Goal: Transaction & Acquisition: Purchase product/service

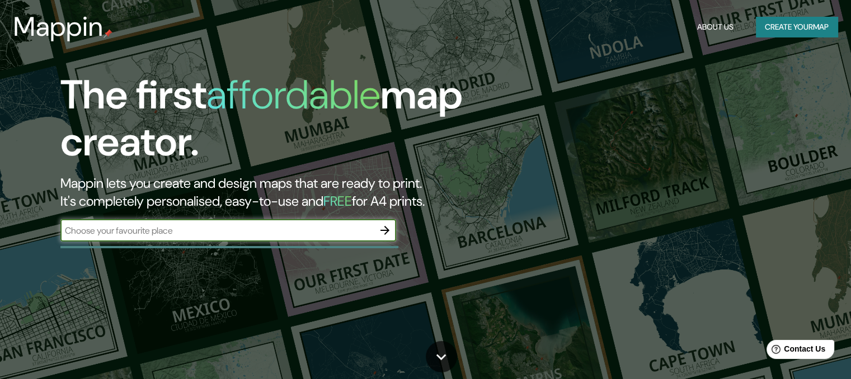
click at [230, 235] on input "text" at bounding box center [216, 230] width 313 height 13
type input "[GEOGRAPHIC_DATA][PERSON_NAME]"
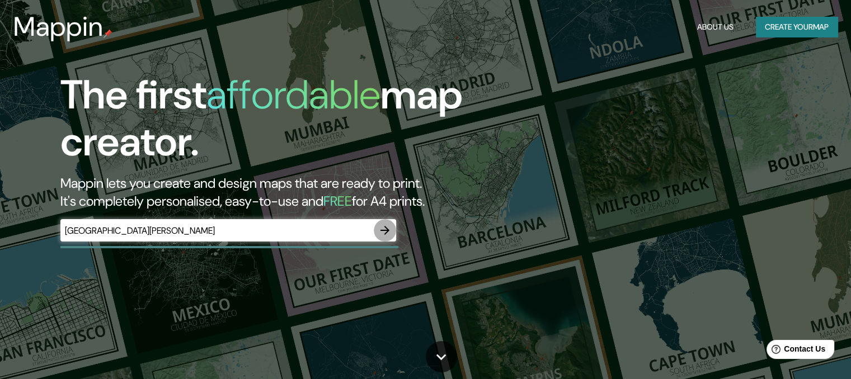
click at [383, 230] on icon "button" at bounding box center [384, 230] width 9 height 9
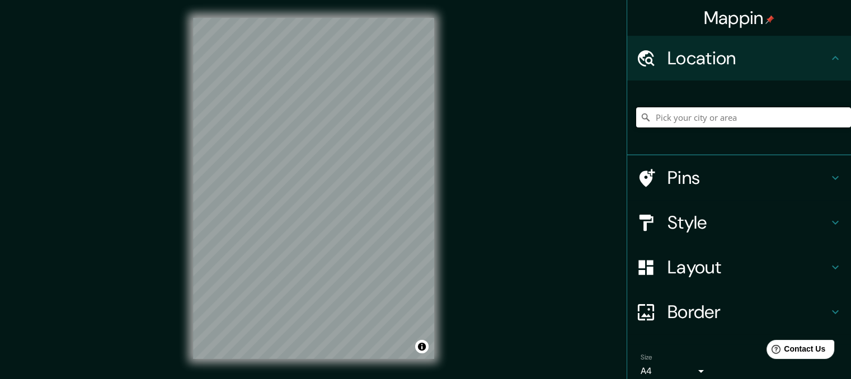
click at [712, 119] on input "Pick your city or area" at bounding box center [743, 117] width 215 height 20
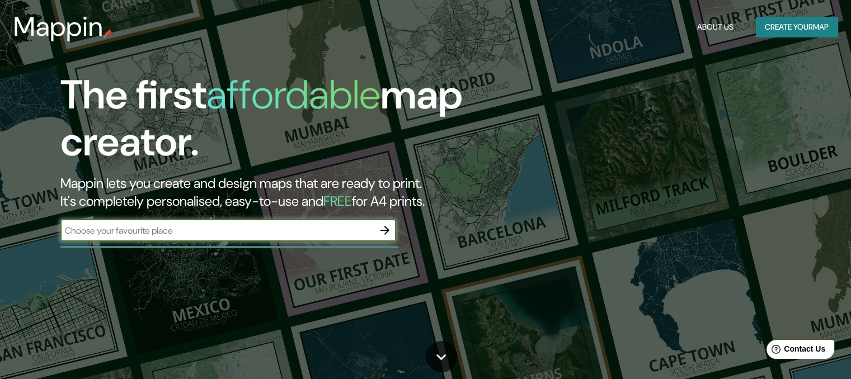
click at [187, 233] on input "text" at bounding box center [216, 230] width 313 height 13
click at [112, 233] on input "text" at bounding box center [216, 230] width 313 height 13
type input "BOLIVIA- [GEOGRAPHIC_DATA][PERSON_NAME]"
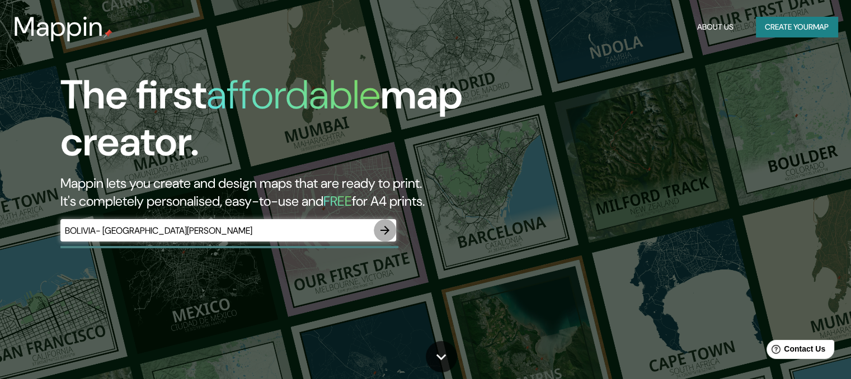
click at [388, 230] on icon "button" at bounding box center [384, 230] width 9 height 9
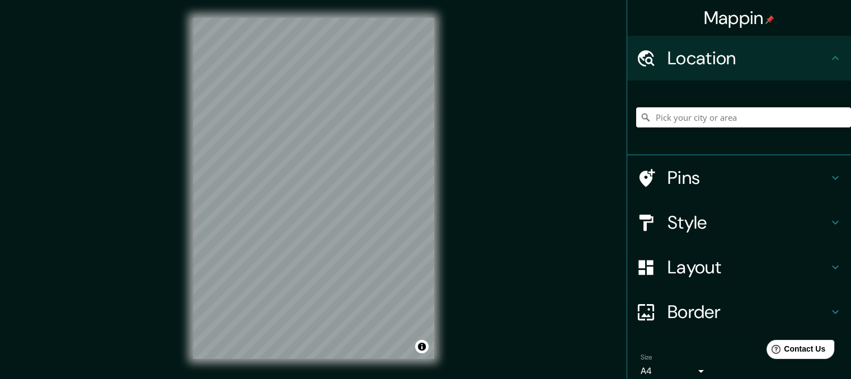
click at [452, 128] on div "Mappin Location Pins Style Layout Border Choose a border. Hint : you can make l…" at bounding box center [425, 197] width 851 height 395
click at [319, 191] on div "Mappin Location Pins Style Layout Border Choose a border. Hint : you can make l…" at bounding box center [425, 197] width 851 height 395
drag, startPoint x: 175, startPoint y: 255, endPoint x: 451, endPoint y: 89, distance: 321.6
click at [451, 89] on div "© Mapbox © OpenStreetMap Improve this map" at bounding box center [313, 188] width 277 height 377
click at [527, 4] on div "Mappin Location Pins Style Layout Border Choose a border. Hint : you can make l…" at bounding box center [425, 197] width 851 height 395
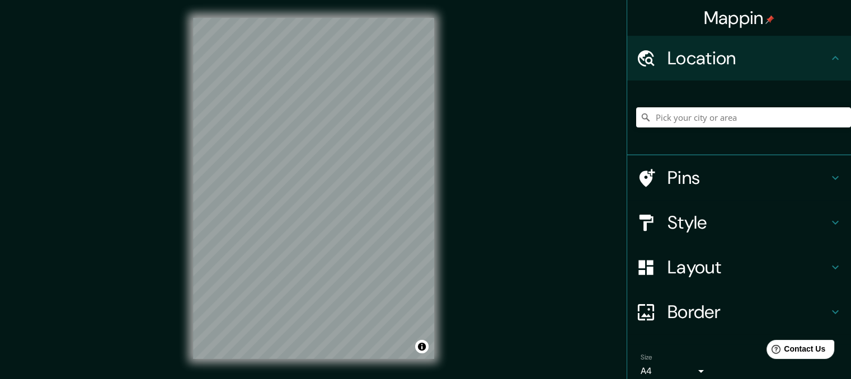
click at [482, 68] on div "Mappin Location Pins Style Layout Border Choose a border. Hint : you can make l…" at bounding box center [425, 197] width 851 height 395
click at [449, 220] on div "© Mapbox © OpenStreetMap Improve this map" at bounding box center [313, 188] width 277 height 377
click at [402, 370] on div "© Mapbox © OpenStreetMap Improve this map" at bounding box center [313, 188] width 277 height 377
click at [491, 186] on div "Mappin Location Pins Style Layout Border Choose a border. Hint : you can make l…" at bounding box center [425, 197] width 851 height 395
click at [366, 313] on div "Mappin Location Pins Style Layout Border Choose a border. Hint : you can make l…" at bounding box center [425, 197] width 851 height 395
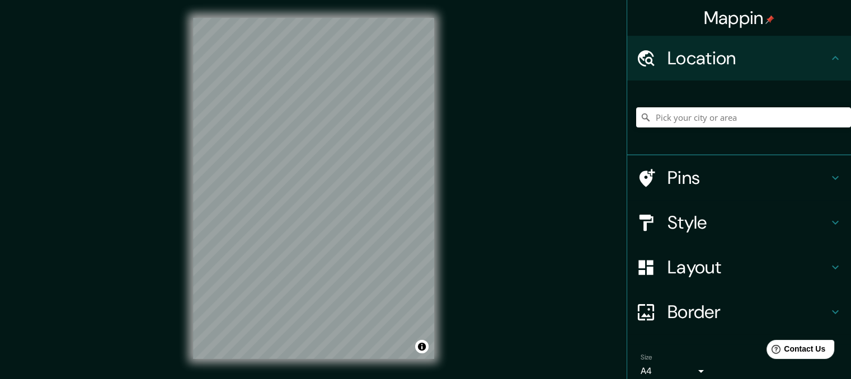
drag, startPoint x: 172, startPoint y: 218, endPoint x: 479, endPoint y: 303, distance: 318.2
click at [479, 303] on div "Mappin Location Pins Style Layout Border Choose a border. Hint : you can make l…" at bounding box center [425, 197] width 851 height 395
click at [367, 147] on div "© Mapbox © OpenStreetMap Improve this map" at bounding box center [313, 188] width 277 height 377
drag, startPoint x: 190, startPoint y: 325, endPoint x: 180, endPoint y: 405, distance: 80.6
click at [180, 379] on html "Mappin Location Pins Style Layout Border Choose a border. Hint : you can make l…" at bounding box center [425, 189] width 851 height 379
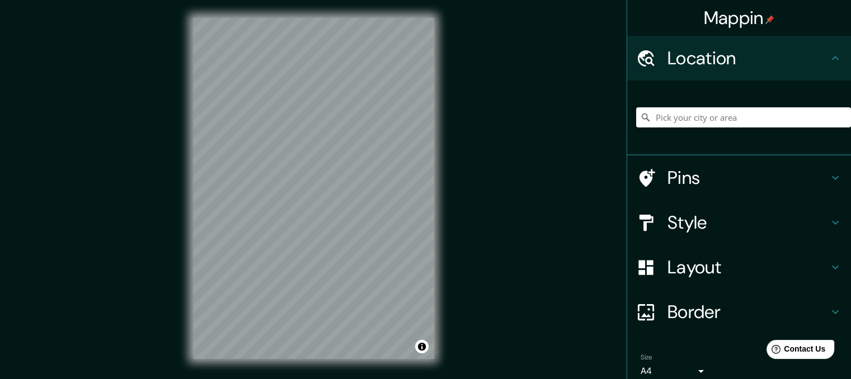
click at [186, 354] on div "© Mapbox © OpenStreetMap Improve this map" at bounding box center [313, 188] width 277 height 377
click at [171, 273] on div "Mappin Location Pins Style Layout Border Choose a border. Hint : you can make l…" at bounding box center [425, 197] width 851 height 395
click at [317, 139] on div "© Mapbox © OpenStreetMap Improve this map" at bounding box center [313, 188] width 277 height 377
drag, startPoint x: 434, startPoint y: 263, endPoint x: 293, endPoint y: 8, distance: 291.7
click at [293, 8] on div "© Mapbox © OpenStreetMap Improve this map" at bounding box center [313, 188] width 277 height 377
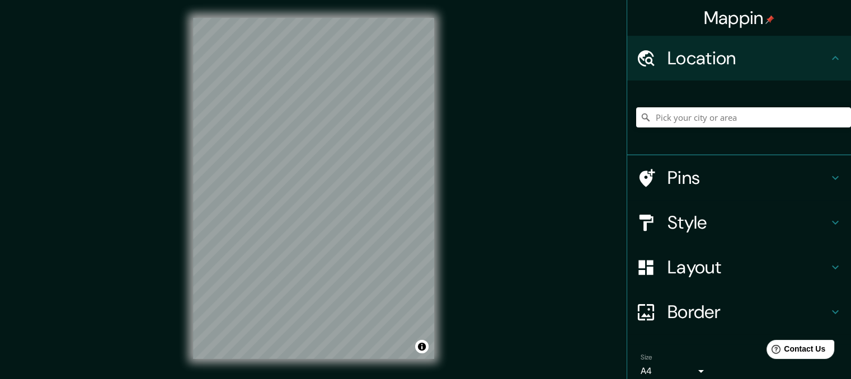
drag, startPoint x: 441, startPoint y: 241, endPoint x: 136, endPoint y: 69, distance: 349.4
click at [139, 72] on div "Mappin Location Pins Style Layout Border Choose a border. Hint : you can make l…" at bounding box center [425, 197] width 851 height 395
click at [240, 379] on html "Mappin Location Pins Style Layout Border Choose a border. Hint : you can make l…" at bounding box center [425, 189] width 851 height 379
click at [264, 359] on div "© Mapbox © OpenStreetMap Improve this map" at bounding box center [313, 188] width 277 height 377
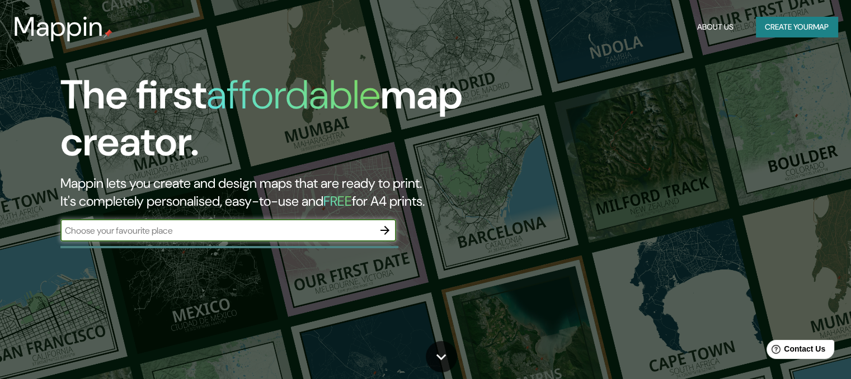
click at [175, 239] on div "​" at bounding box center [228, 230] width 336 height 22
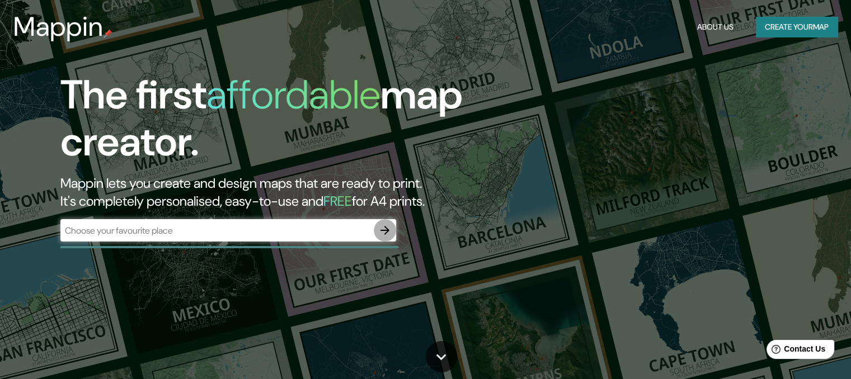
click at [383, 229] on icon "button" at bounding box center [384, 230] width 13 height 13
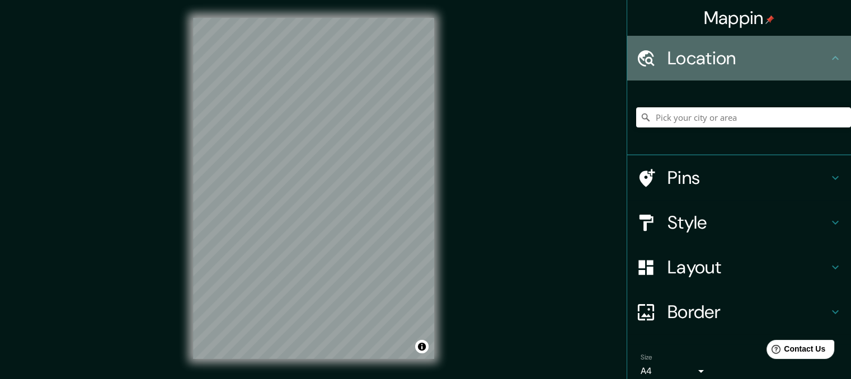
click at [755, 68] on h4 "Location" at bounding box center [747, 58] width 161 height 22
click at [652, 65] on div at bounding box center [651, 59] width 31 height 20
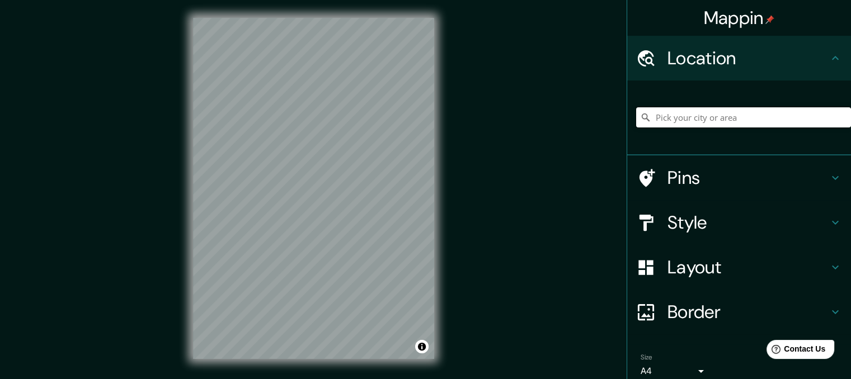
click at [757, 116] on input "Pick your city or area" at bounding box center [743, 117] width 215 height 20
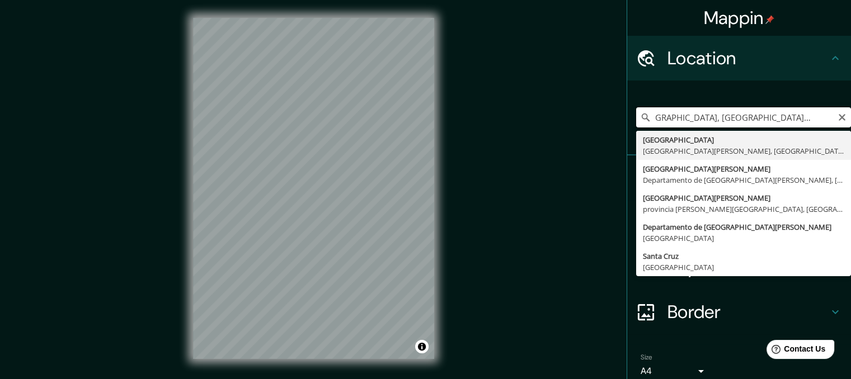
scroll to position [0, 26]
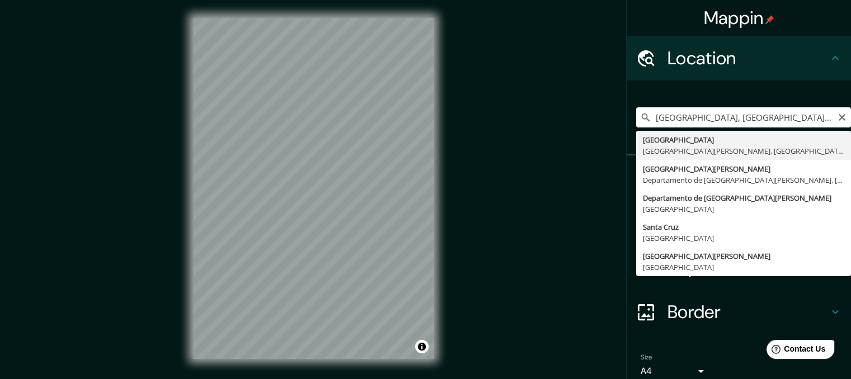
type input "[GEOGRAPHIC_DATA], [GEOGRAPHIC_DATA][PERSON_NAME], [GEOGRAPHIC_DATA][PERSON_NAM…"
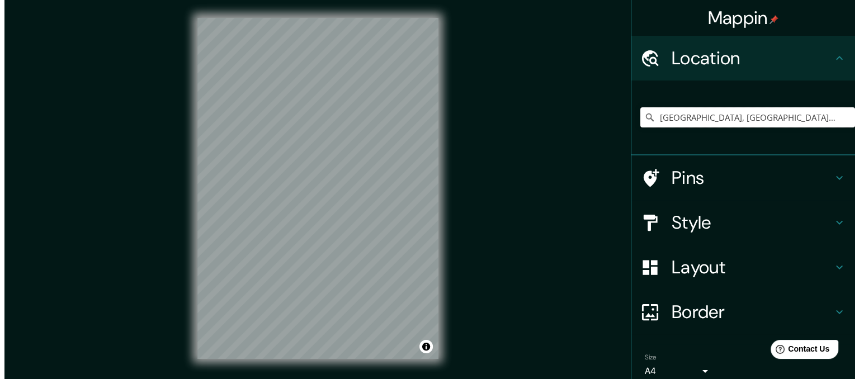
scroll to position [0, 0]
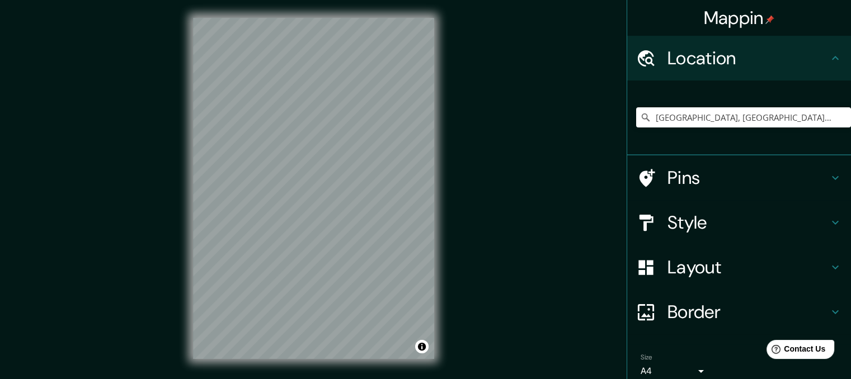
click at [435, 16] on div "© Mapbox © OpenStreetMap Improve this map" at bounding box center [313, 188] width 277 height 377
click at [678, 365] on body "Mappin Location [GEOGRAPHIC_DATA], [GEOGRAPHIC_DATA][PERSON_NAME], [GEOGRAPHIC_…" at bounding box center [425, 189] width 851 height 379
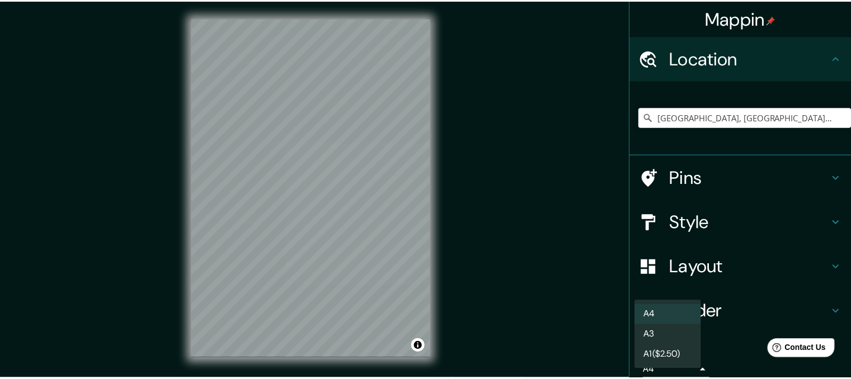
scroll to position [1, 0]
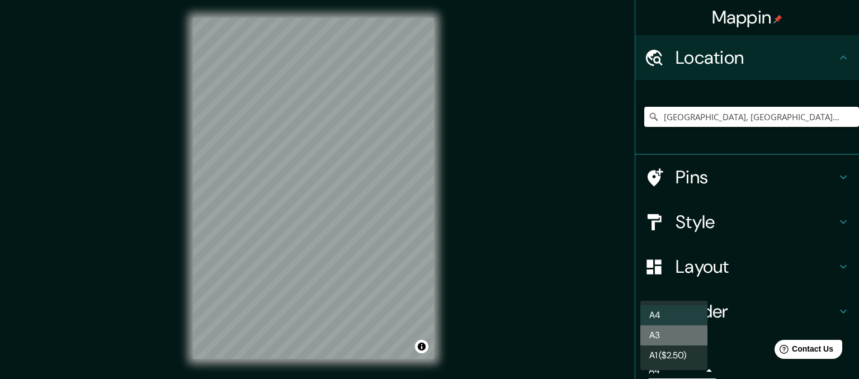
click at [668, 333] on li "A3" at bounding box center [673, 336] width 67 height 20
type input "a4"
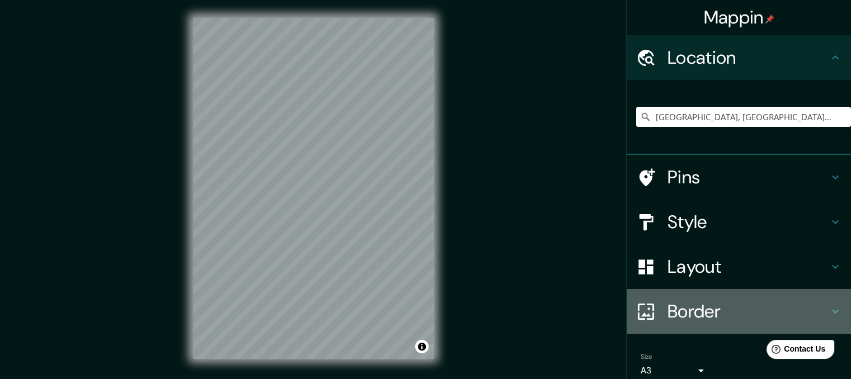
click at [682, 309] on h4 "Border" at bounding box center [747, 311] width 161 height 22
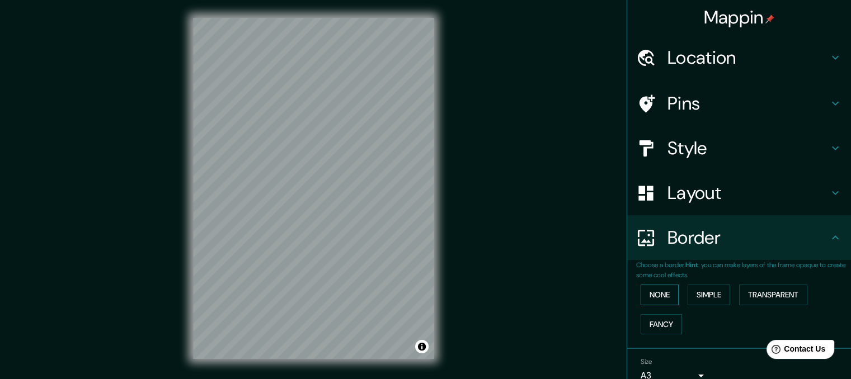
click at [662, 298] on button "None" at bounding box center [659, 295] width 38 height 21
click at [649, 295] on button "None" at bounding box center [659, 295] width 38 height 21
click at [659, 161] on div "Style" at bounding box center [739, 148] width 224 height 45
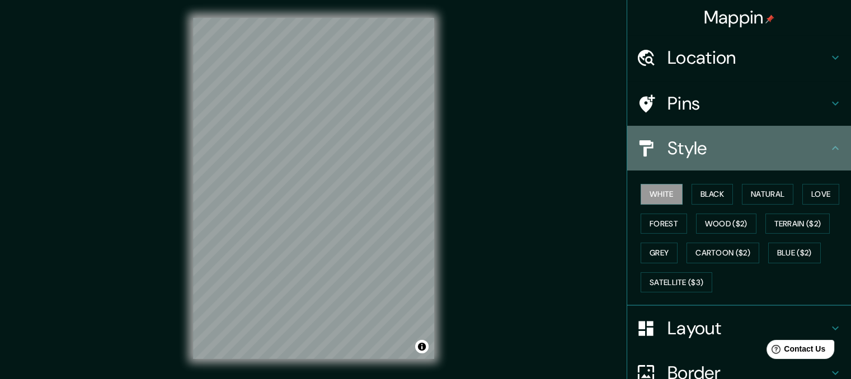
click at [667, 154] on h4 "Style" at bounding box center [747, 148] width 161 height 22
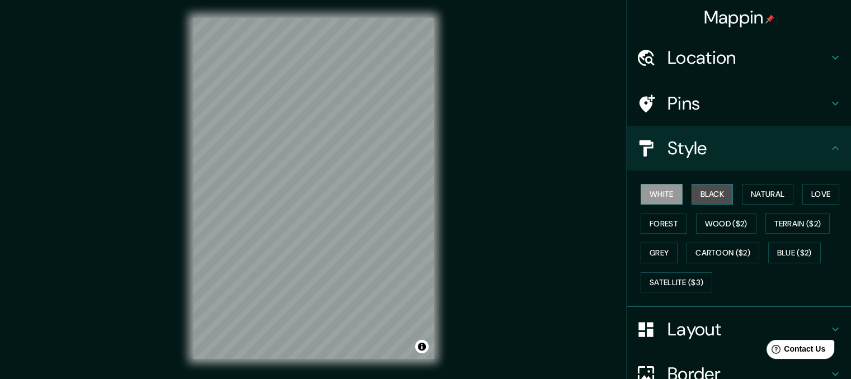
click at [693, 191] on button "Black" at bounding box center [712, 194] width 42 height 21
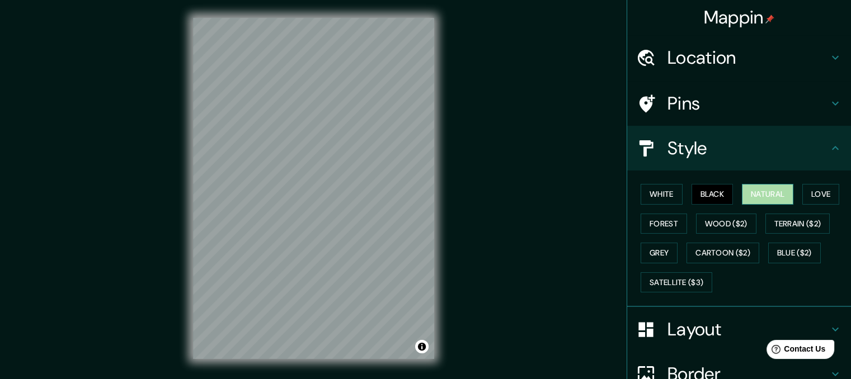
click at [754, 192] on button "Natural" at bounding box center [767, 194] width 51 height 21
click at [804, 192] on button "Love" at bounding box center [820, 194] width 37 height 21
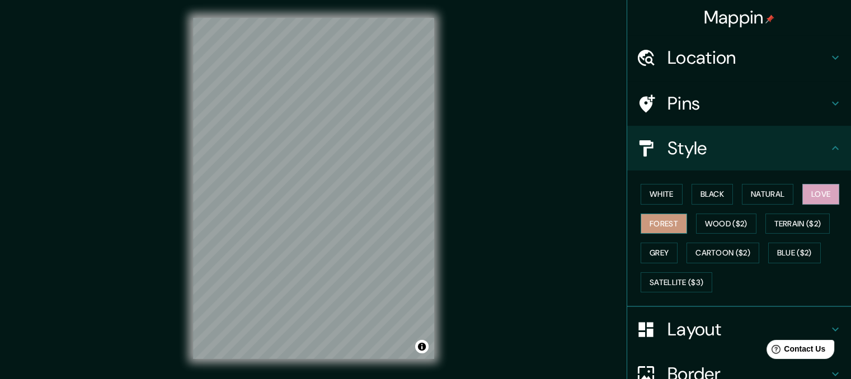
click at [660, 220] on button "Forest" at bounding box center [663, 224] width 46 height 21
click at [660, 248] on button "Grey" at bounding box center [658, 253] width 37 height 21
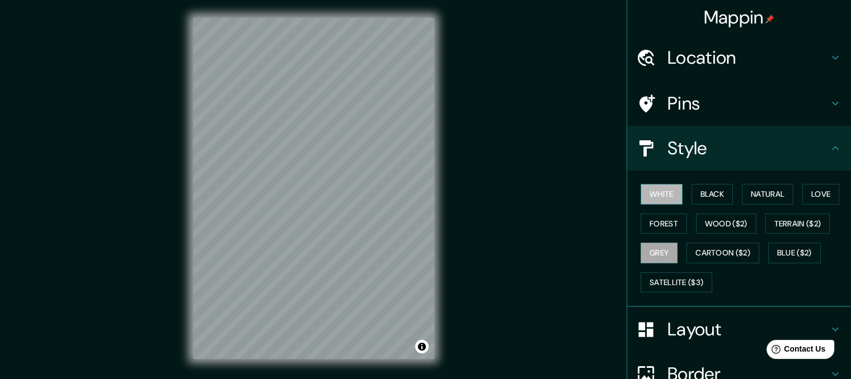
click at [663, 200] on button "White" at bounding box center [661, 194] width 42 height 21
click at [691, 189] on button "Black" at bounding box center [712, 194] width 42 height 21
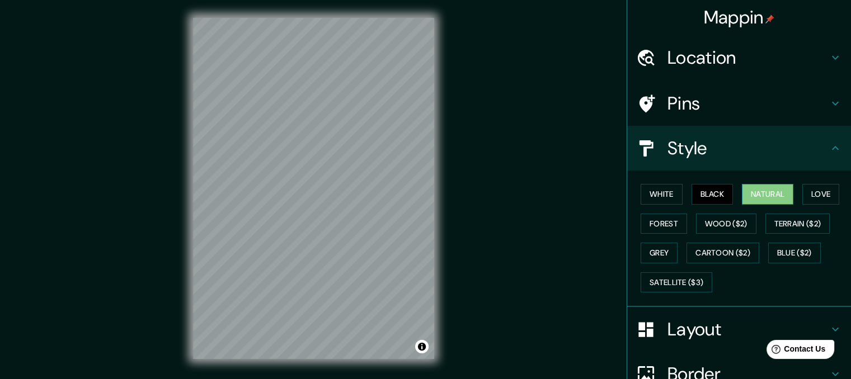
click at [756, 196] on button "Natural" at bounding box center [767, 194] width 51 height 21
click at [819, 189] on button "Love" at bounding box center [820, 194] width 37 height 21
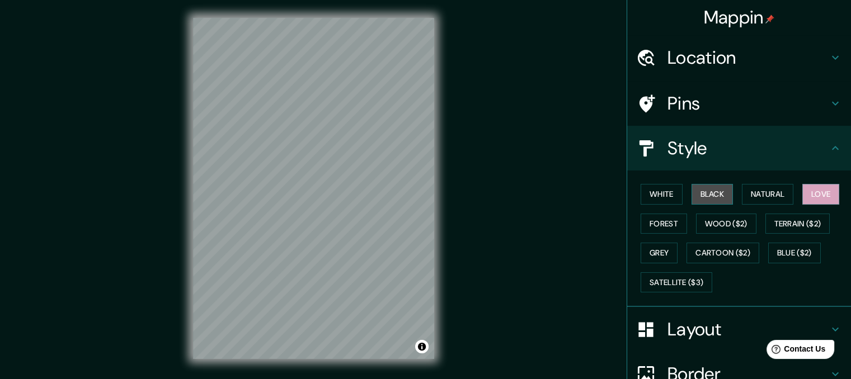
click at [706, 196] on button "Black" at bounding box center [712, 194] width 42 height 21
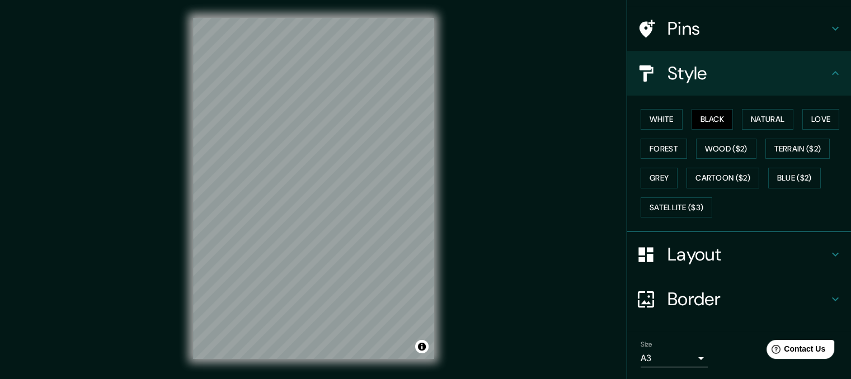
scroll to position [110, 0]
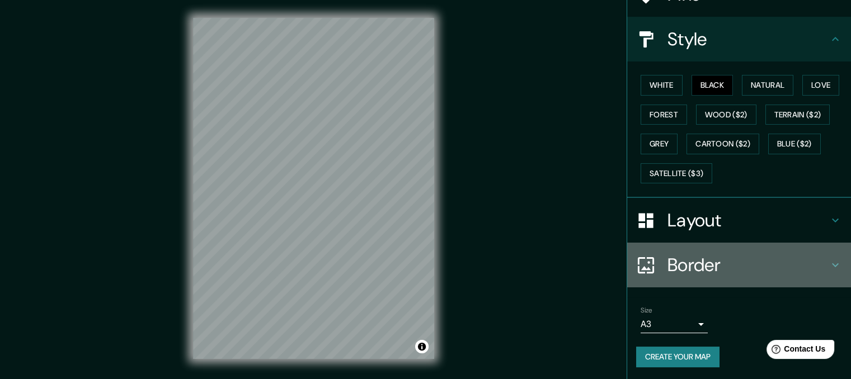
click at [687, 260] on h4 "Border" at bounding box center [747, 265] width 161 height 22
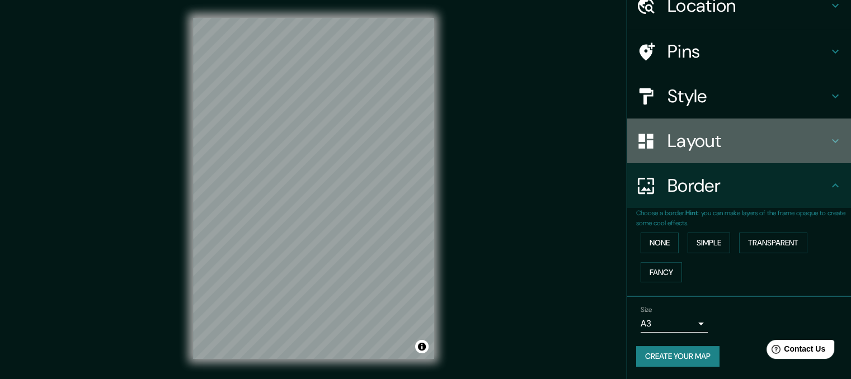
click at [685, 148] on h4 "Layout" at bounding box center [747, 141] width 161 height 22
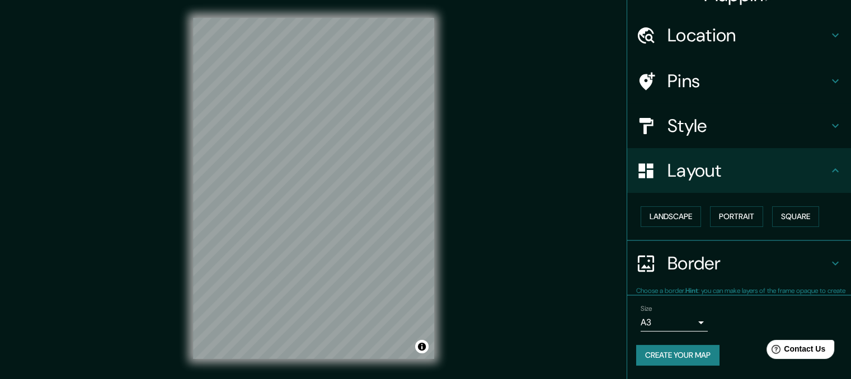
scroll to position [22, 0]
click at [685, 219] on button "Landscape" at bounding box center [670, 217] width 60 height 21
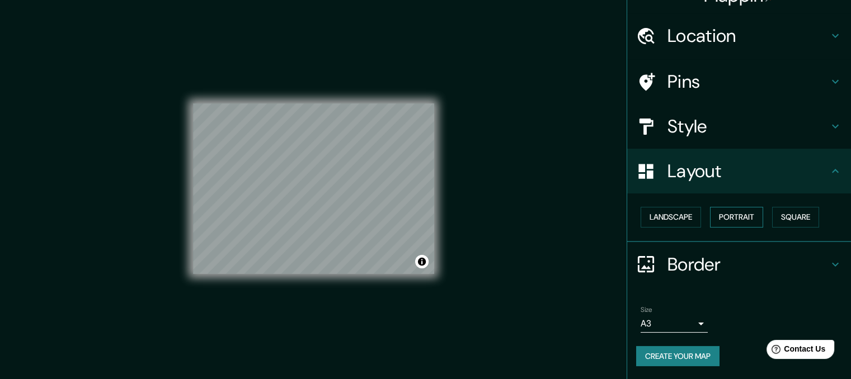
click at [729, 222] on button "Portrait" at bounding box center [736, 217] width 53 height 21
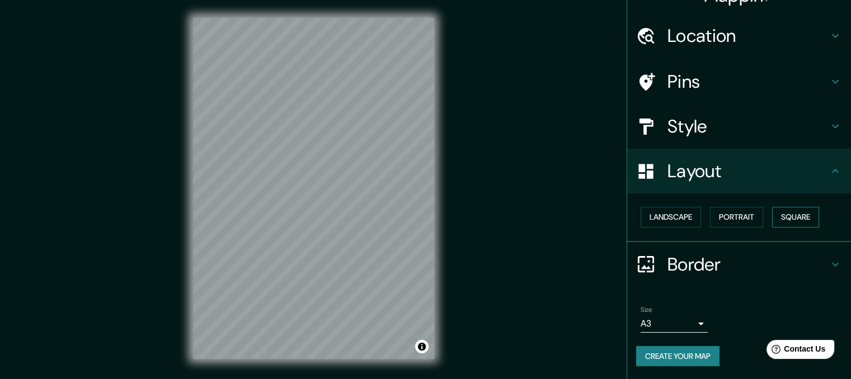
click at [788, 216] on button "Square" at bounding box center [795, 217] width 47 height 21
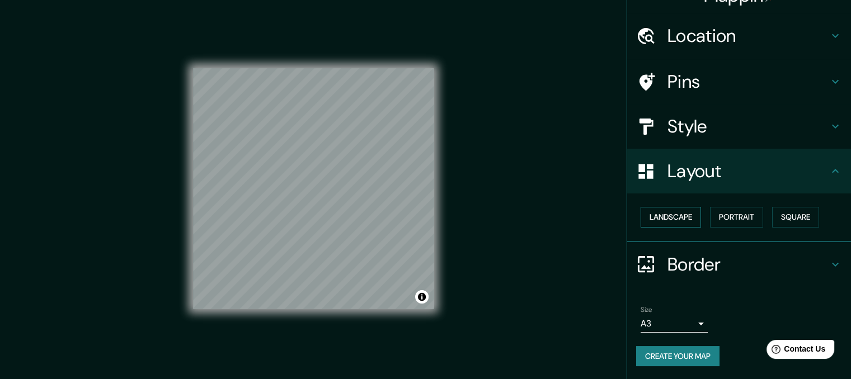
click at [662, 214] on button "Landscape" at bounding box center [670, 217] width 60 height 21
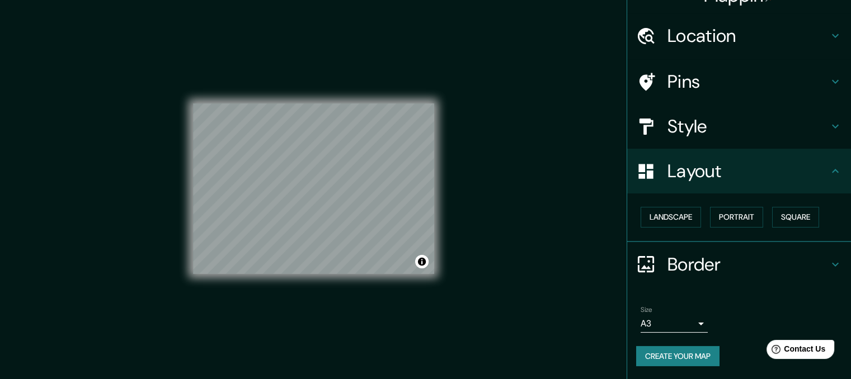
click at [654, 82] on div at bounding box center [651, 82] width 31 height 20
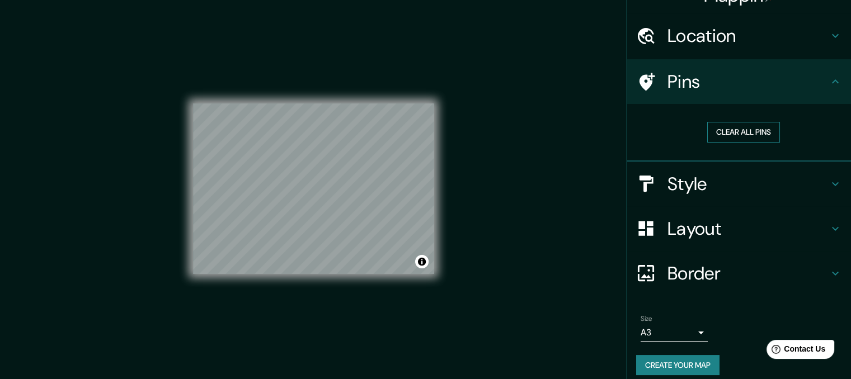
click at [727, 129] on button "Clear all pins" at bounding box center [743, 132] width 73 height 21
drag, startPoint x: 314, startPoint y: 216, endPoint x: 314, endPoint y: 204, distance: 12.9
click at [314, 204] on div at bounding box center [313, 204] width 9 height 9
click at [712, 128] on button "Clear all pins" at bounding box center [743, 132] width 73 height 21
click at [689, 365] on button "Create your map" at bounding box center [677, 365] width 83 height 21
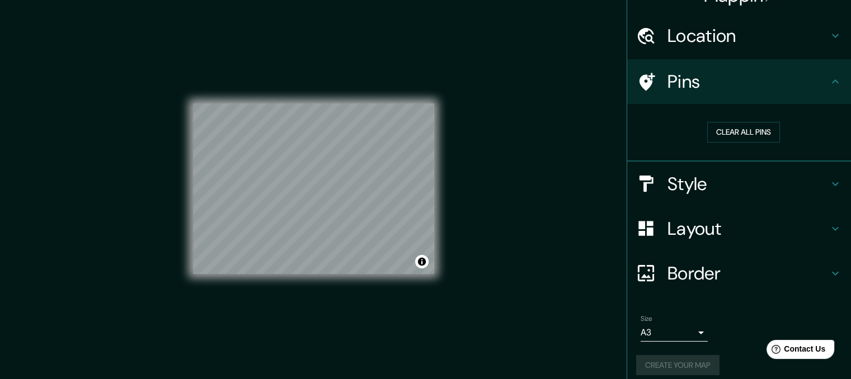
click at [658, 359] on div "Create your map" at bounding box center [739, 365] width 206 height 21
click at [661, 359] on button "Create your map" at bounding box center [677, 365] width 83 height 21
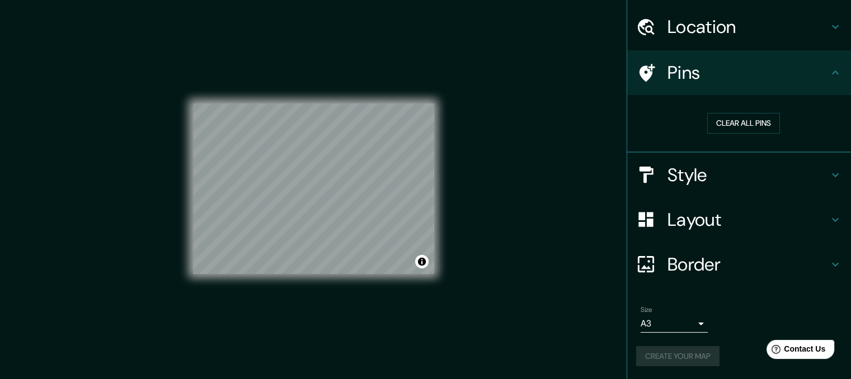
click at [671, 352] on div "Create your map" at bounding box center [739, 356] width 206 height 21
click at [685, 356] on button "Create your map" at bounding box center [677, 356] width 83 height 21
click at [697, 354] on div "Create your map" at bounding box center [739, 356] width 206 height 21
click at [665, 357] on button "Create your map" at bounding box center [677, 356] width 83 height 21
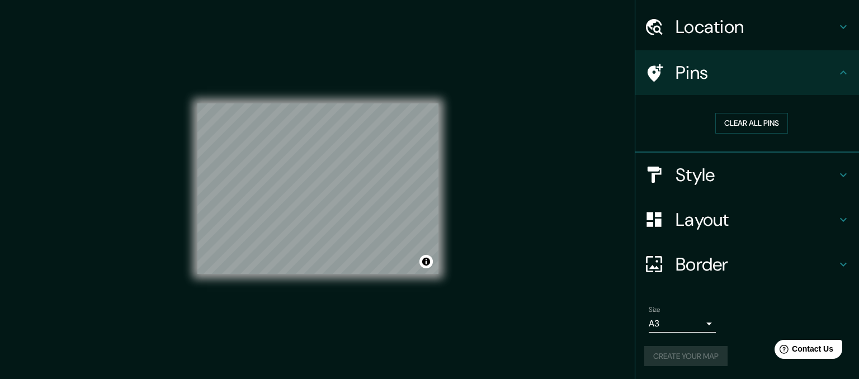
click at [694, 325] on body "Mappin Location [GEOGRAPHIC_DATA], [GEOGRAPHIC_DATA][PERSON_NAME], [GEOGRAPHIC_…" at bounding box center [429, 189] width 859 height 379
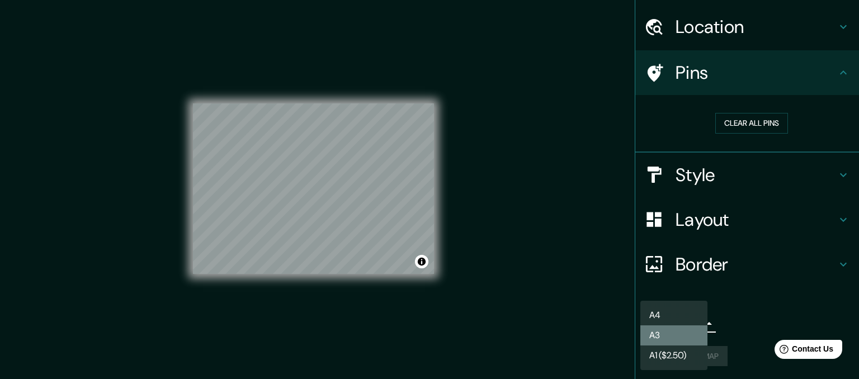
click at [698, 332] on li "A3" at bounding box center [673, 336] width 67 height 20
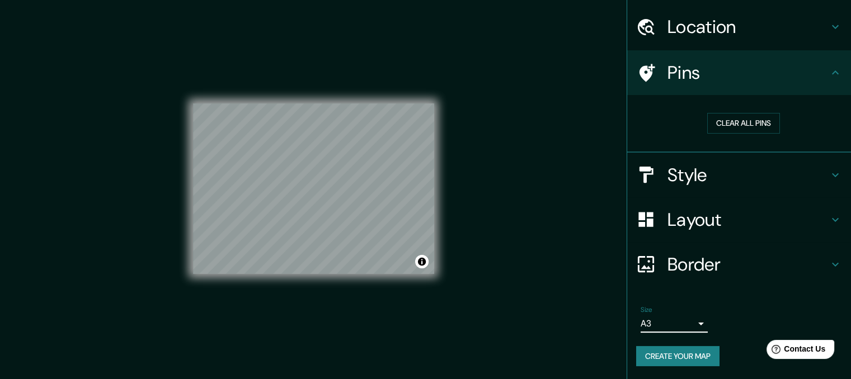
click at [695, 354] on button "Create your map" at bounding box center [677, 356] width 83 height 21
click at [663, 361] on button "Create your map" at bounding box center [677, 356] width 83 height 21
click at [661, 360] on button "Create your map" at bounding box center [677, 356] width 83 height 21
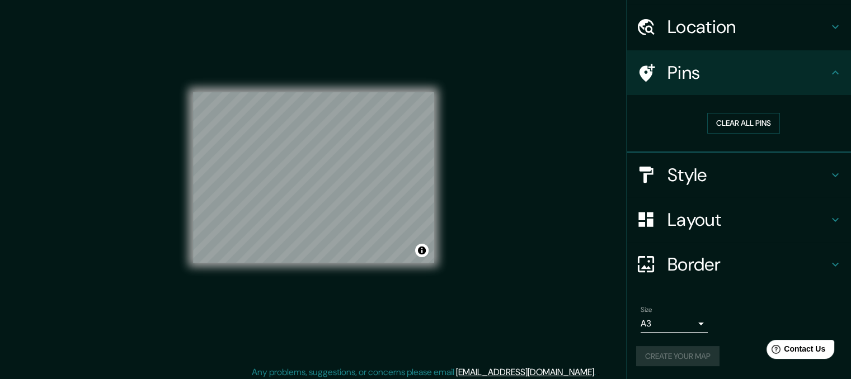
scroll to position [16, 0]
